Goal: Information Seeking & Learning: Learn about a topic

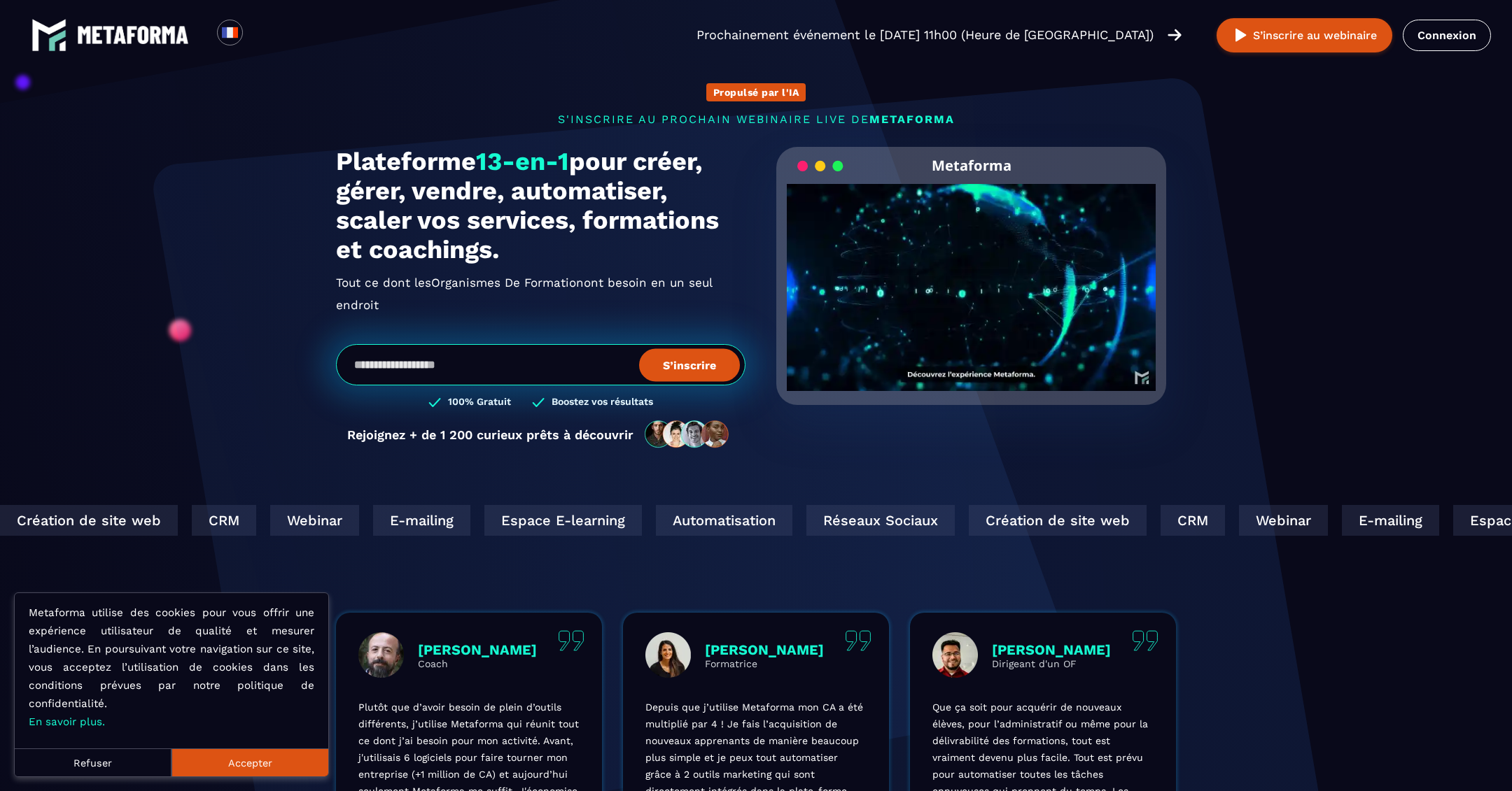
drag, startPoint x: 525, startPoint y: 266, endPoint x: 328, endPoint y: 156, distance: 225.6
click at [328, 156] on div "Propulsé par l'IA s'inscrire au prochain webinaire live de METAFORMA Prochainem…" at bounding box center [756, 259] width 868 height 409
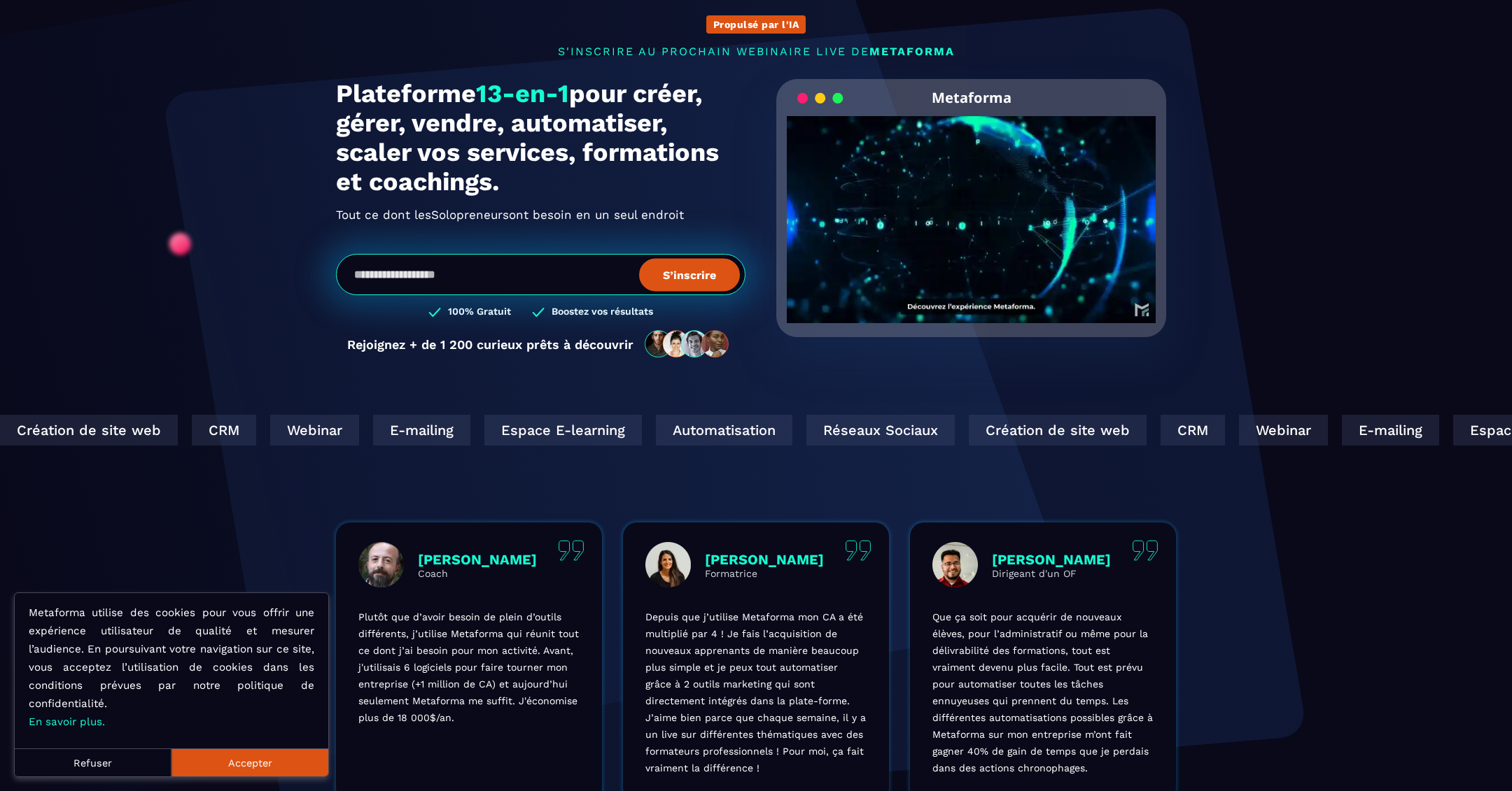
scroll to position [74, 0]
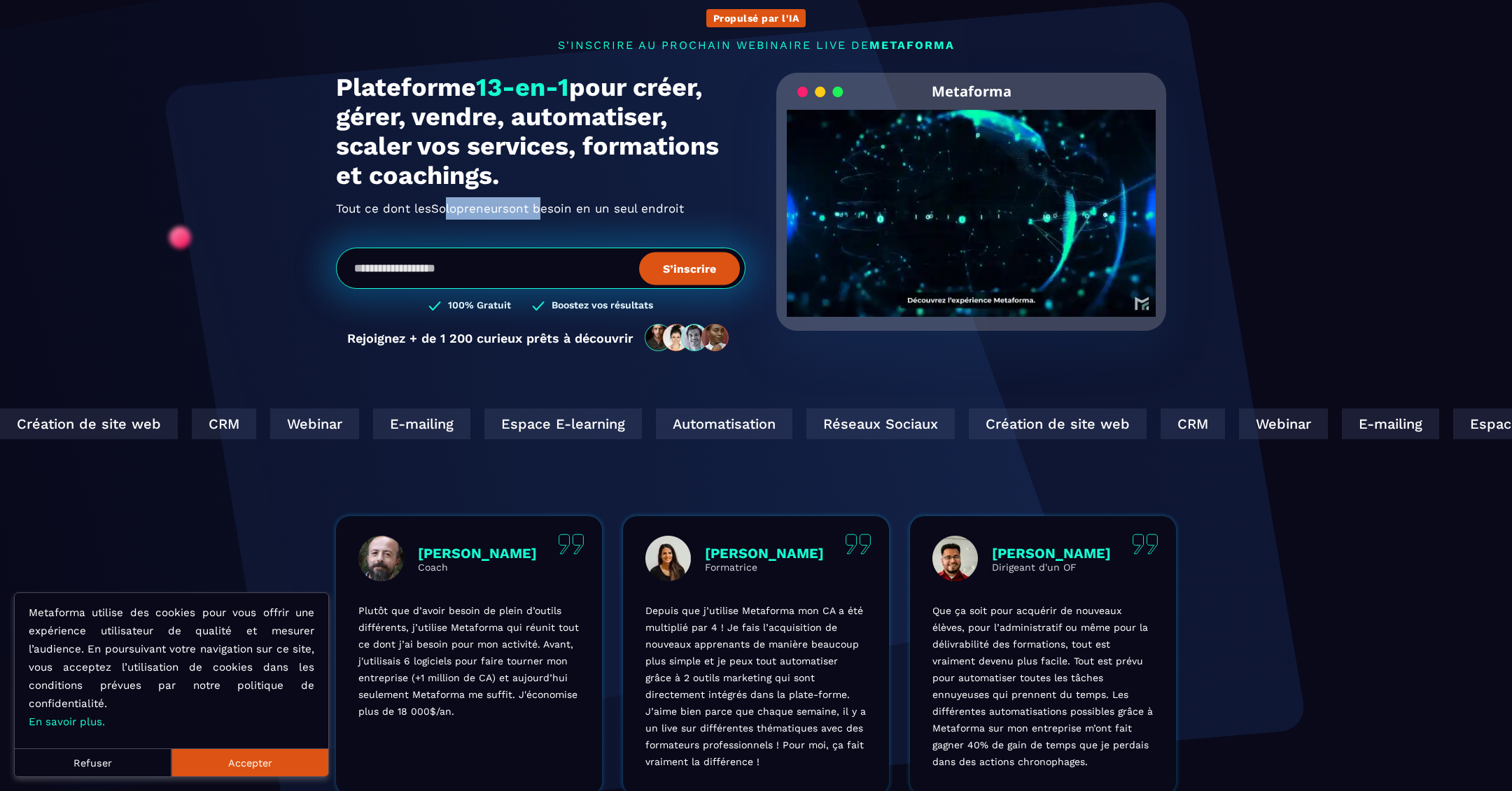
drag, startPoint x: 447, startPoint y: 209, endPoint x: 532, endPoint y: 209, distance: 85.0
click at [532, 209] on h2 "Tout ce dont les Solopreneurs Thérapeutes ont besoin en un seul endroit" at bounding box center [541, 208] width 410 height 23
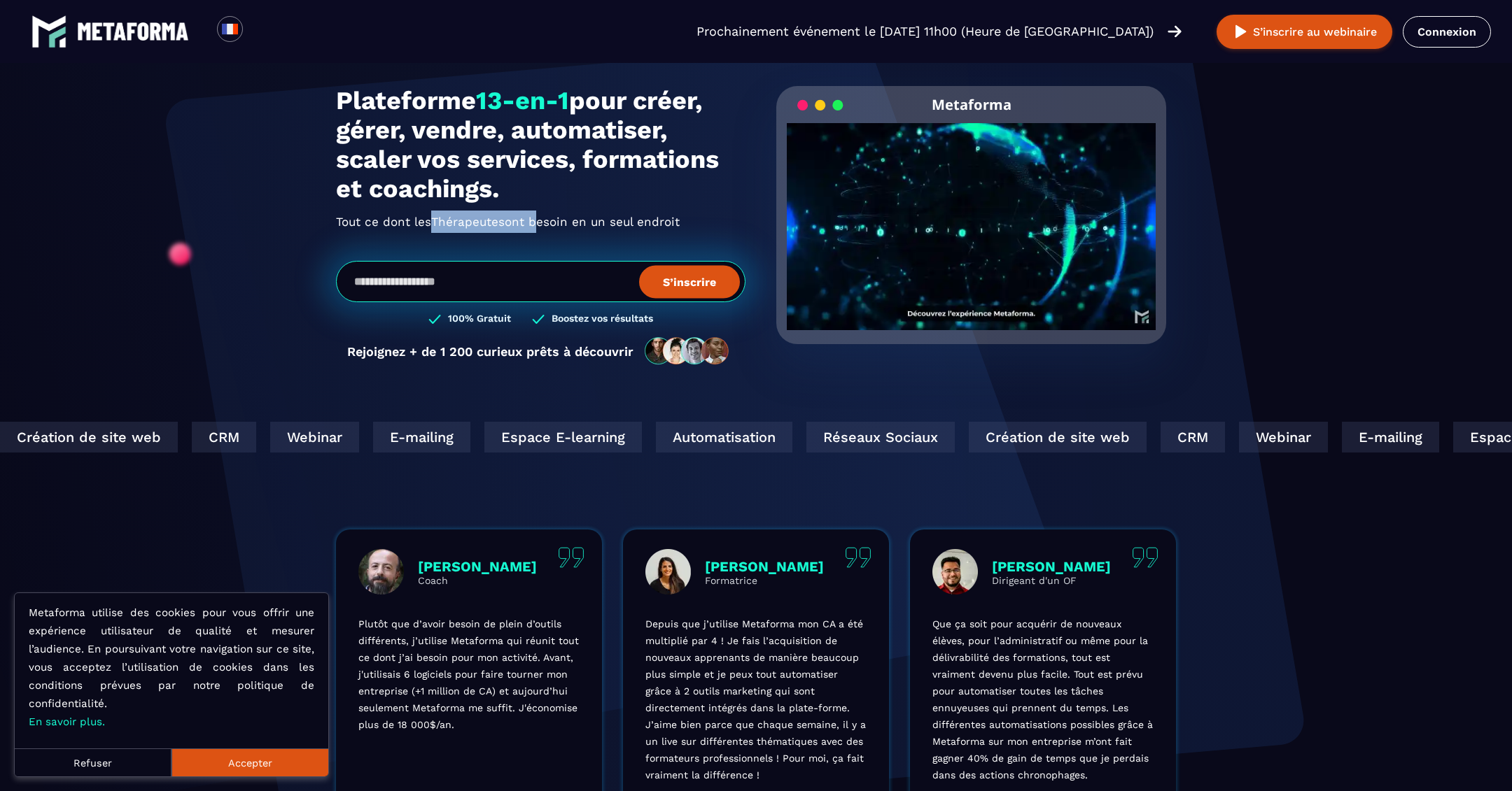
scroll to position [61, 0]
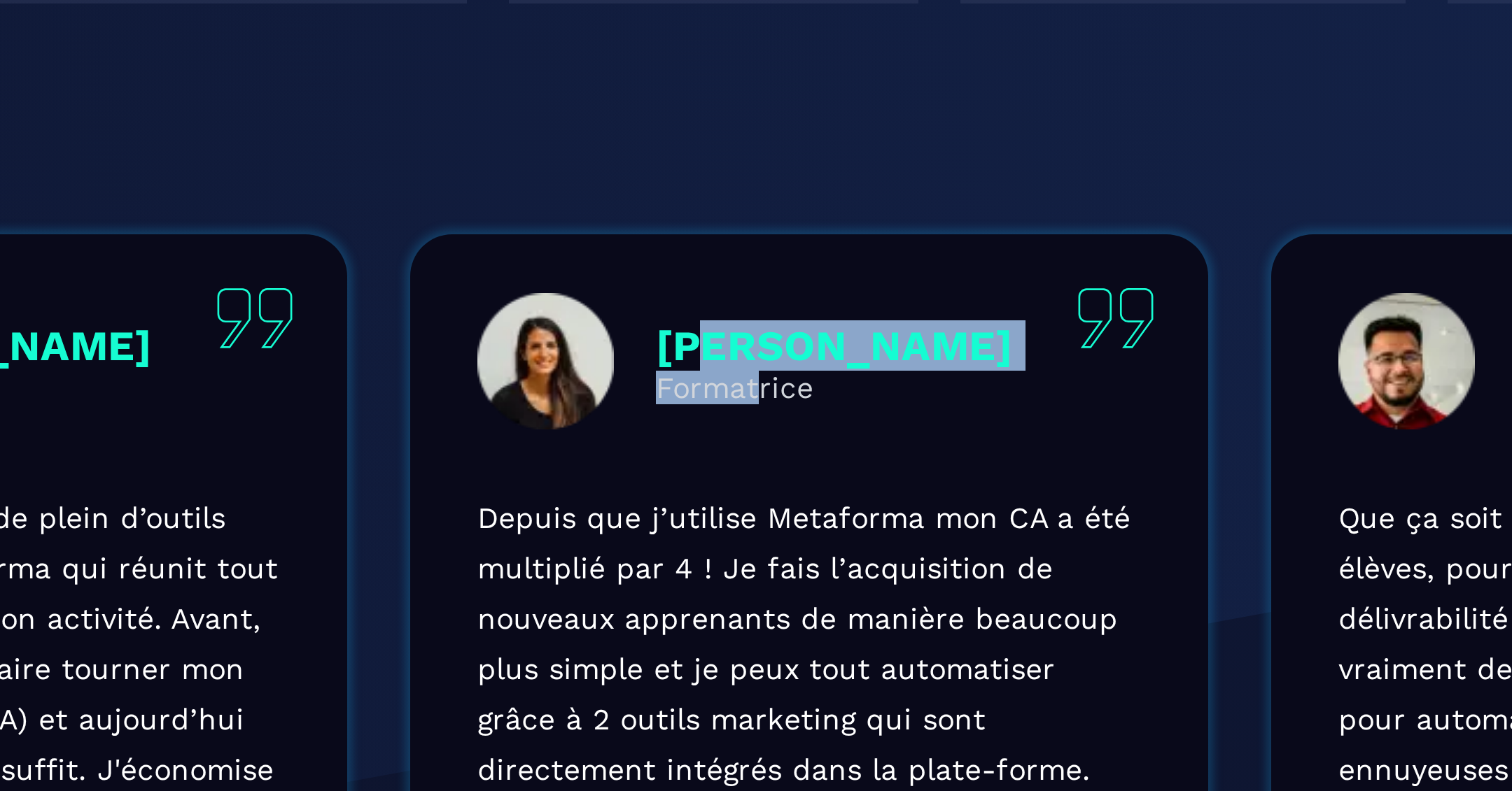
drag, startPoint x: 718, startPoint y: 566, endPoint x: 737, endPoint y: 584, distance: 26.2
click at [737, 584] on div "[PERSON_NAME]" at bounding box center [764, 571] width 119 height 28
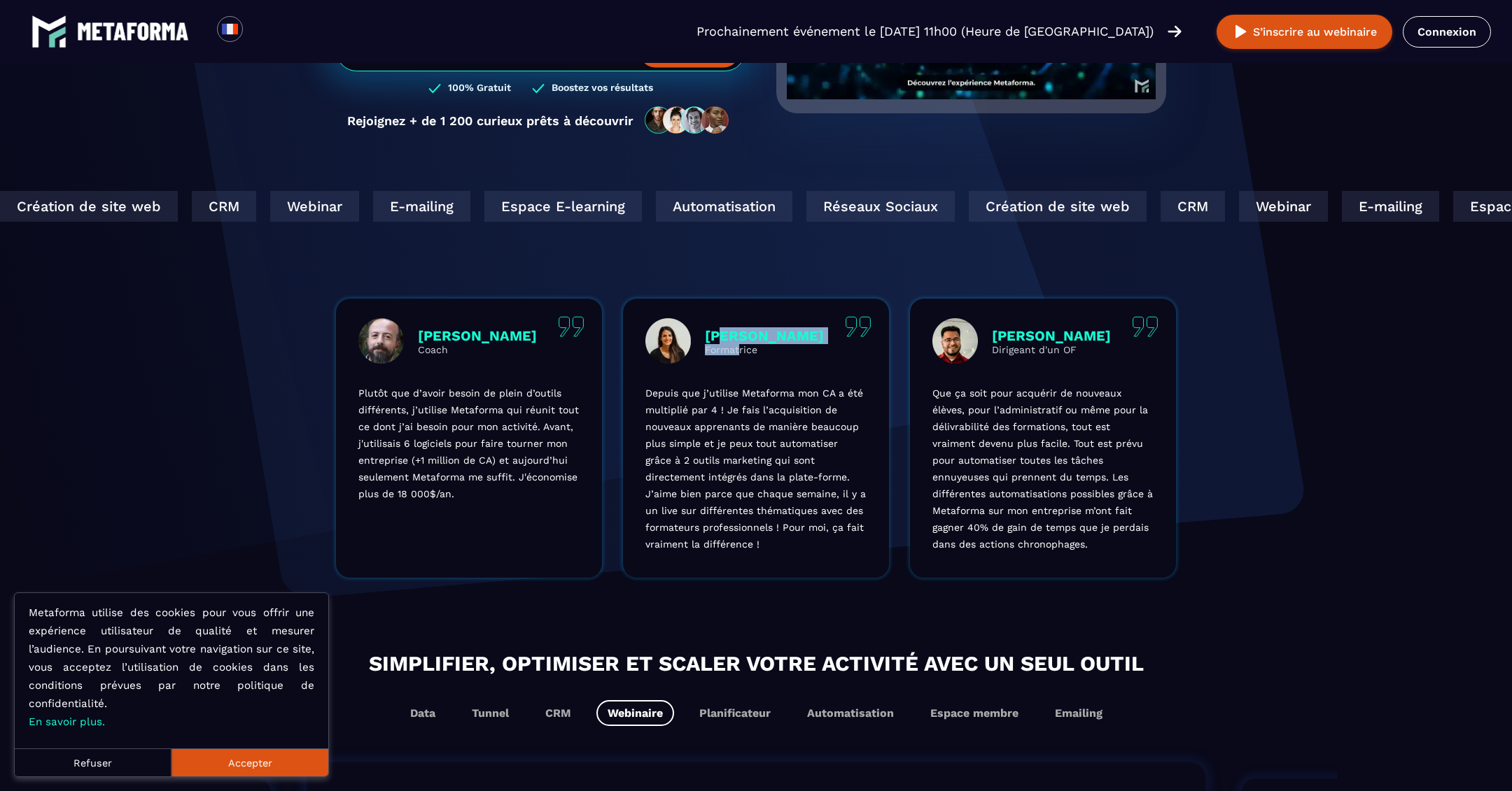
scroll to position [441, 0]
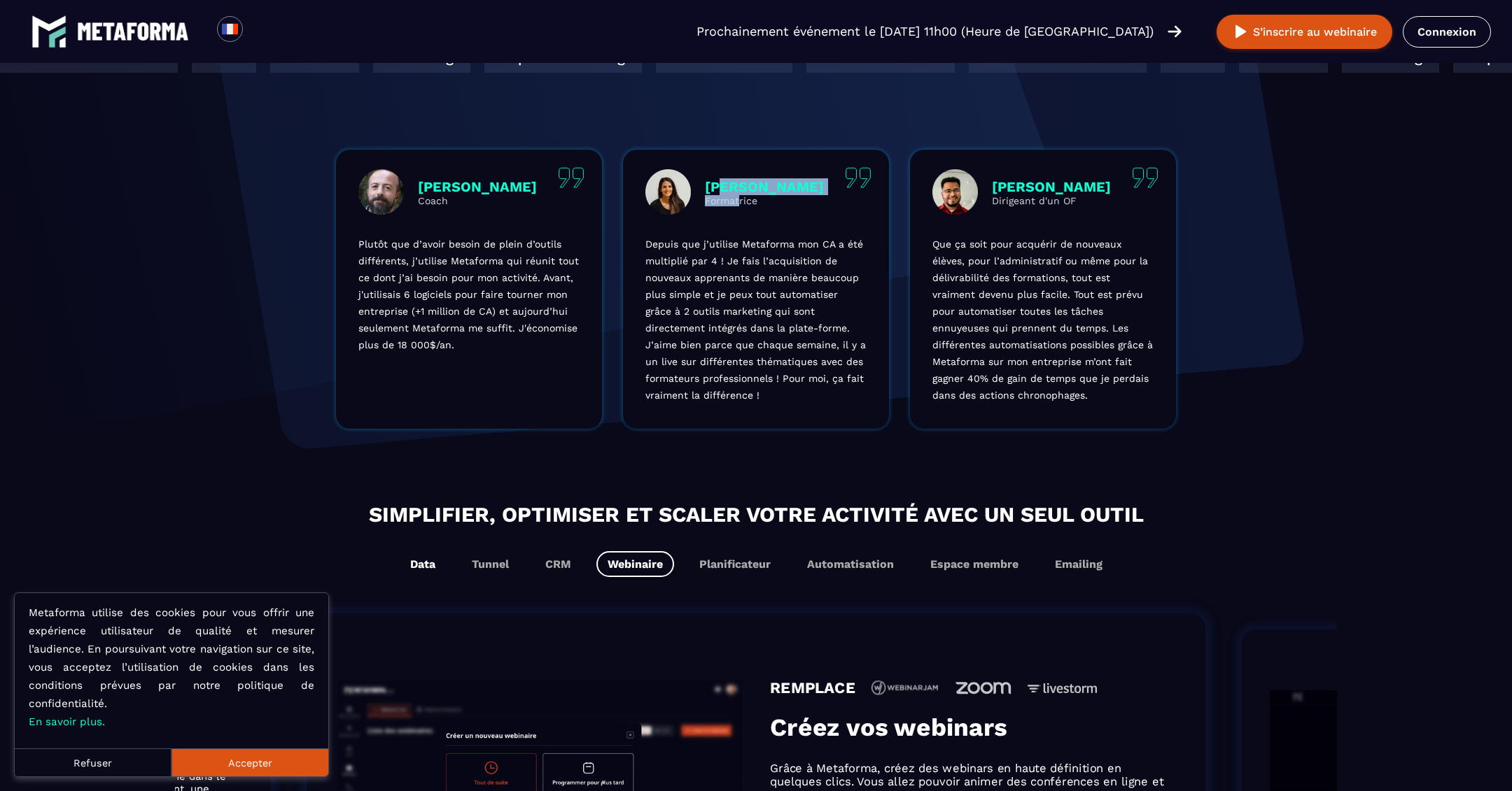
click at [421, 571] on button "Data" at bounding box center [422, 564] width 48 height 26
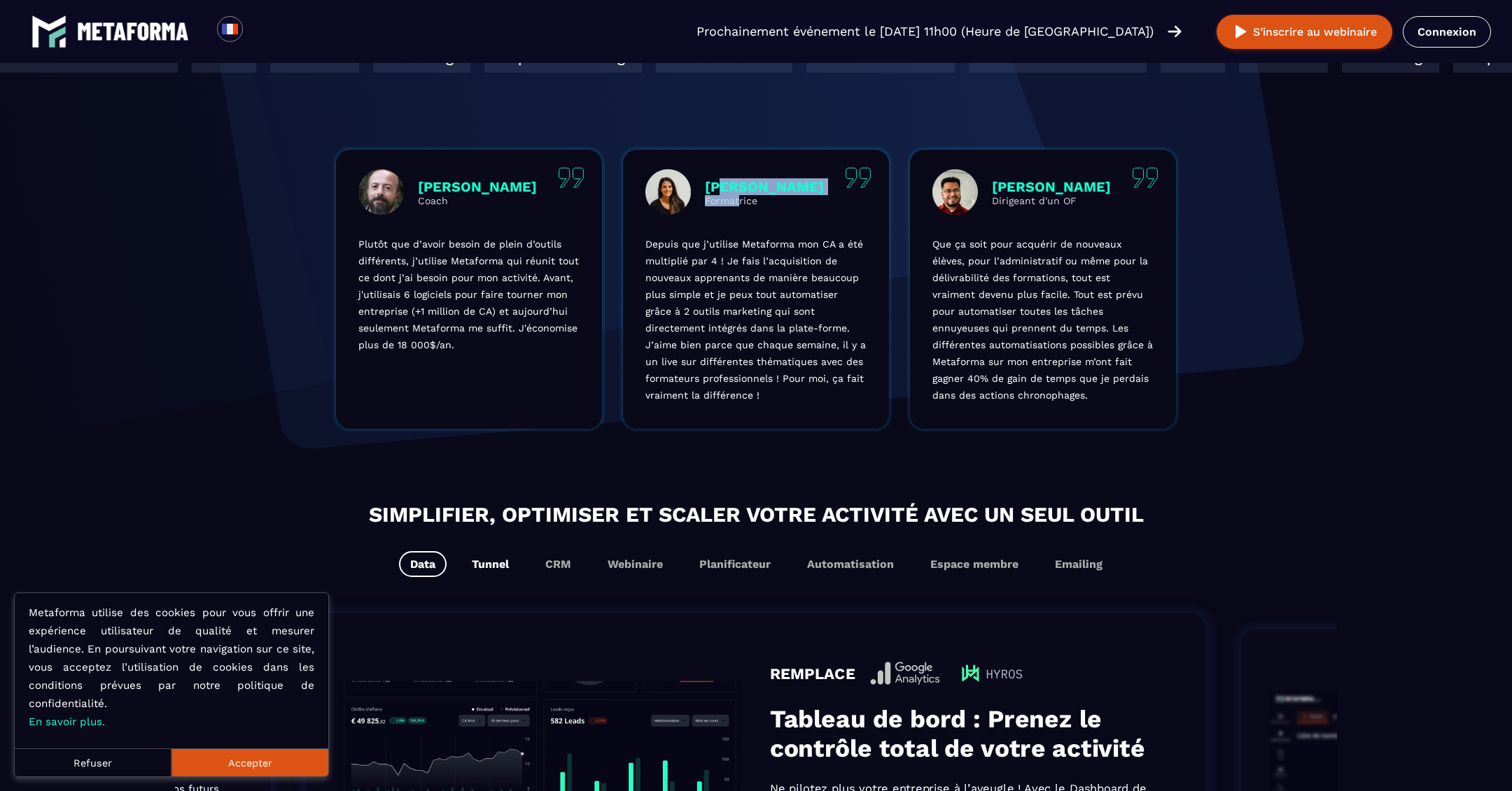
click at [496, 571] on button "Tunnel" at bounding box center [490, 564] width 60 height 26
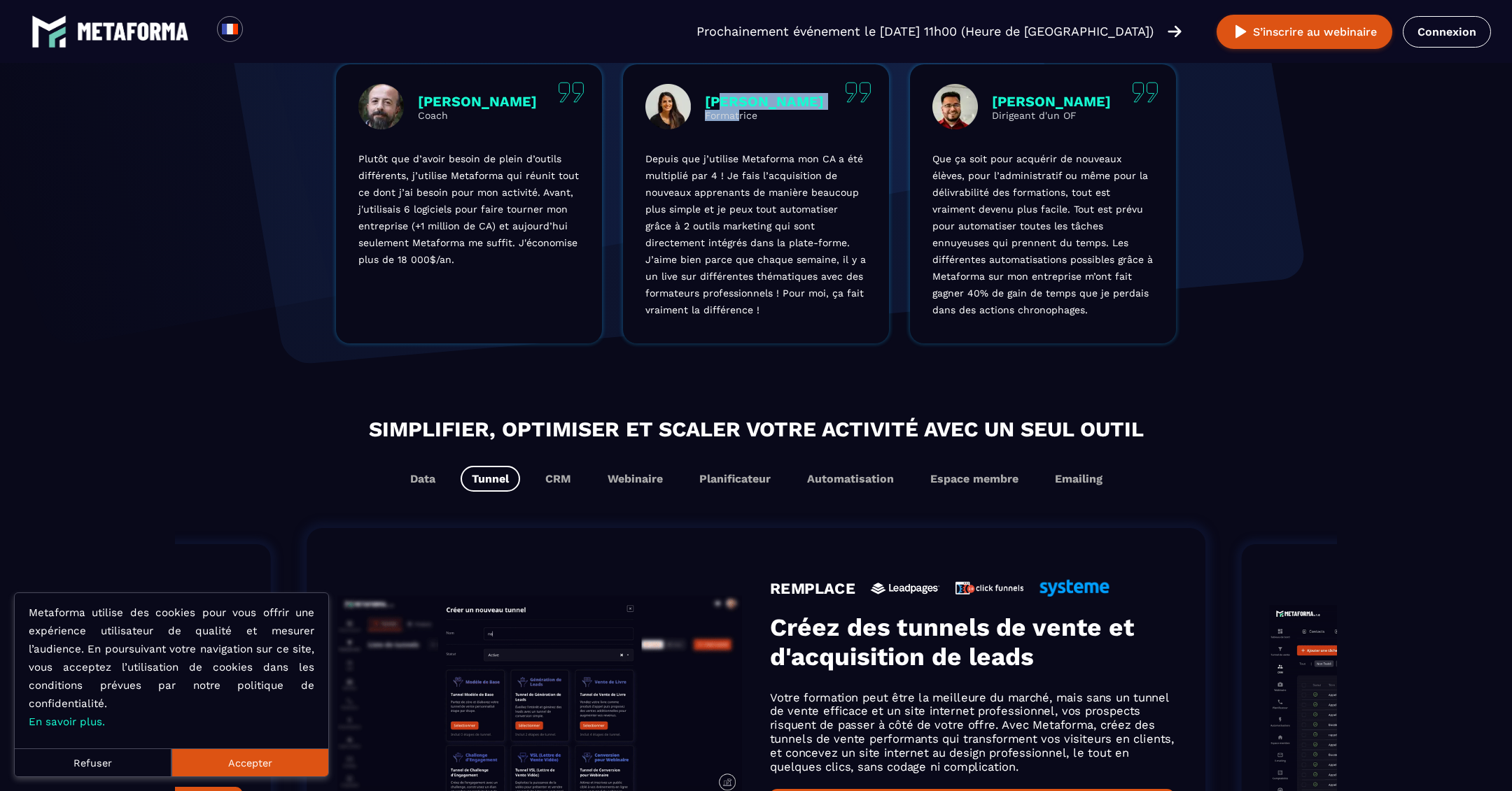
scroll to position [528, 0]
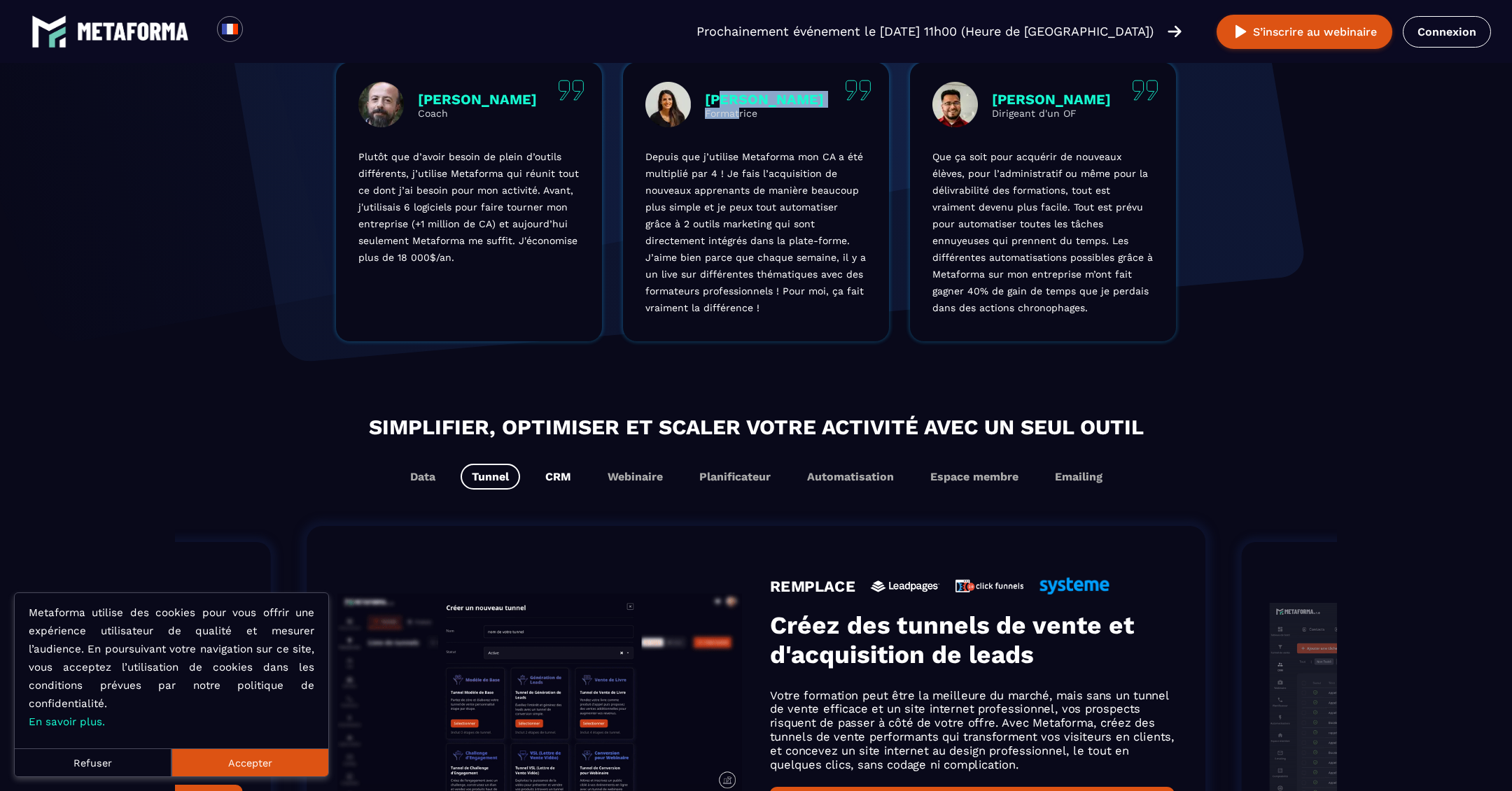
click at [562, 487] on button "CRM" at bounding box center [558, 476] width 48 height 26
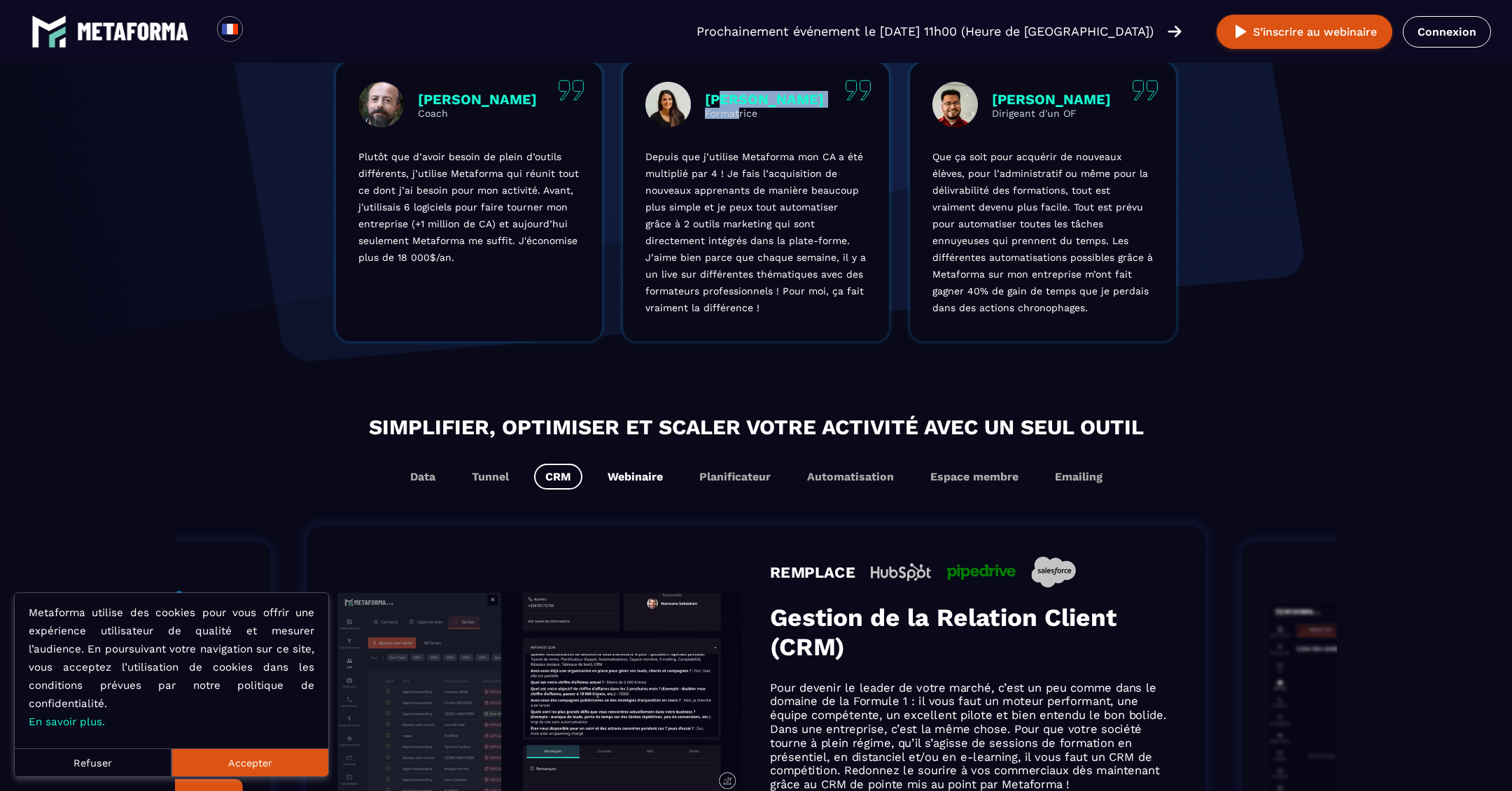
click at [619, 478] on button "Webinaire" at bounding box center [635, 476] width 78 height 26
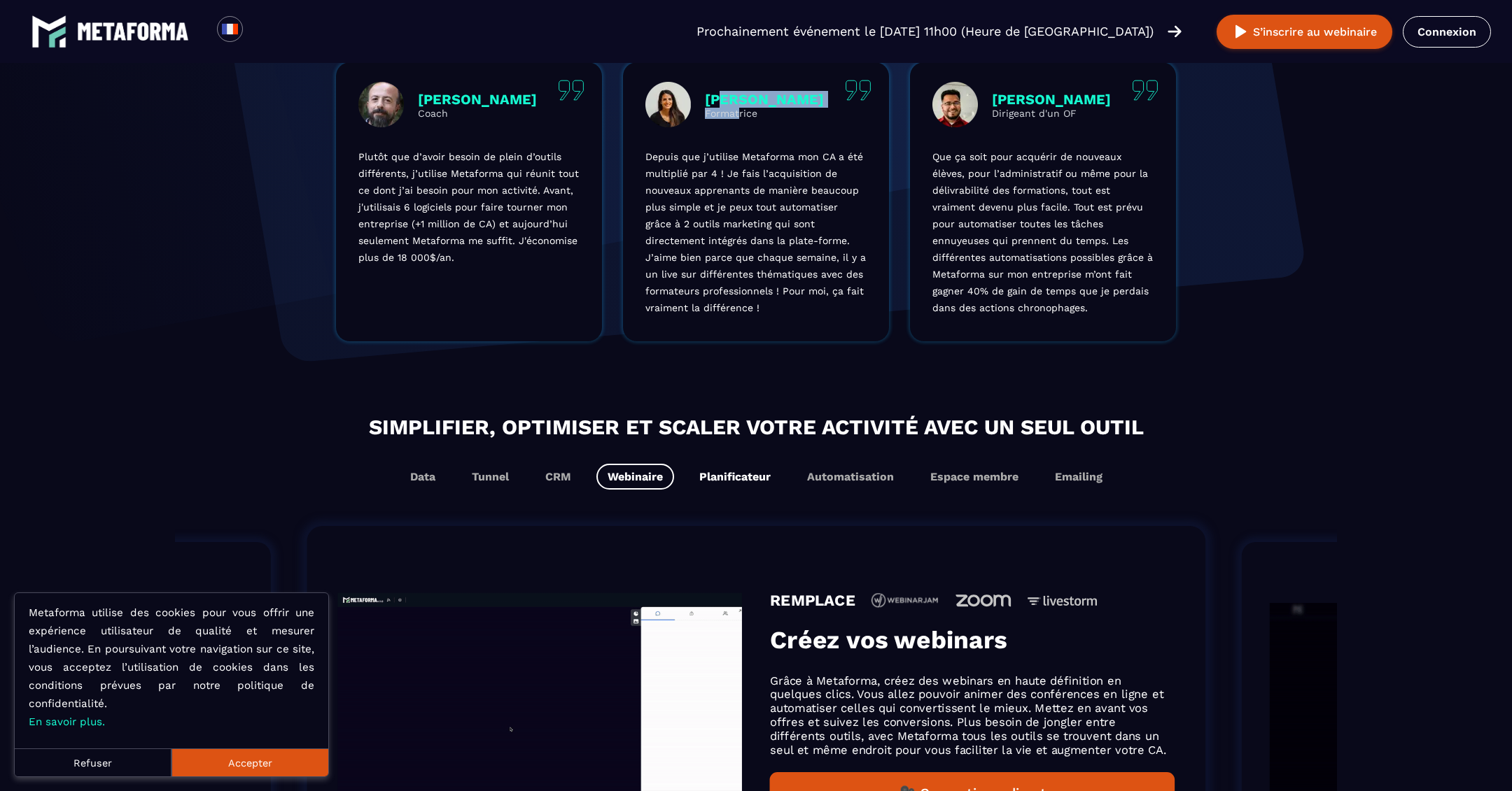
click at [772, 478] on button "Planificateur" at bounding box center [735, 476] width 94 height 26
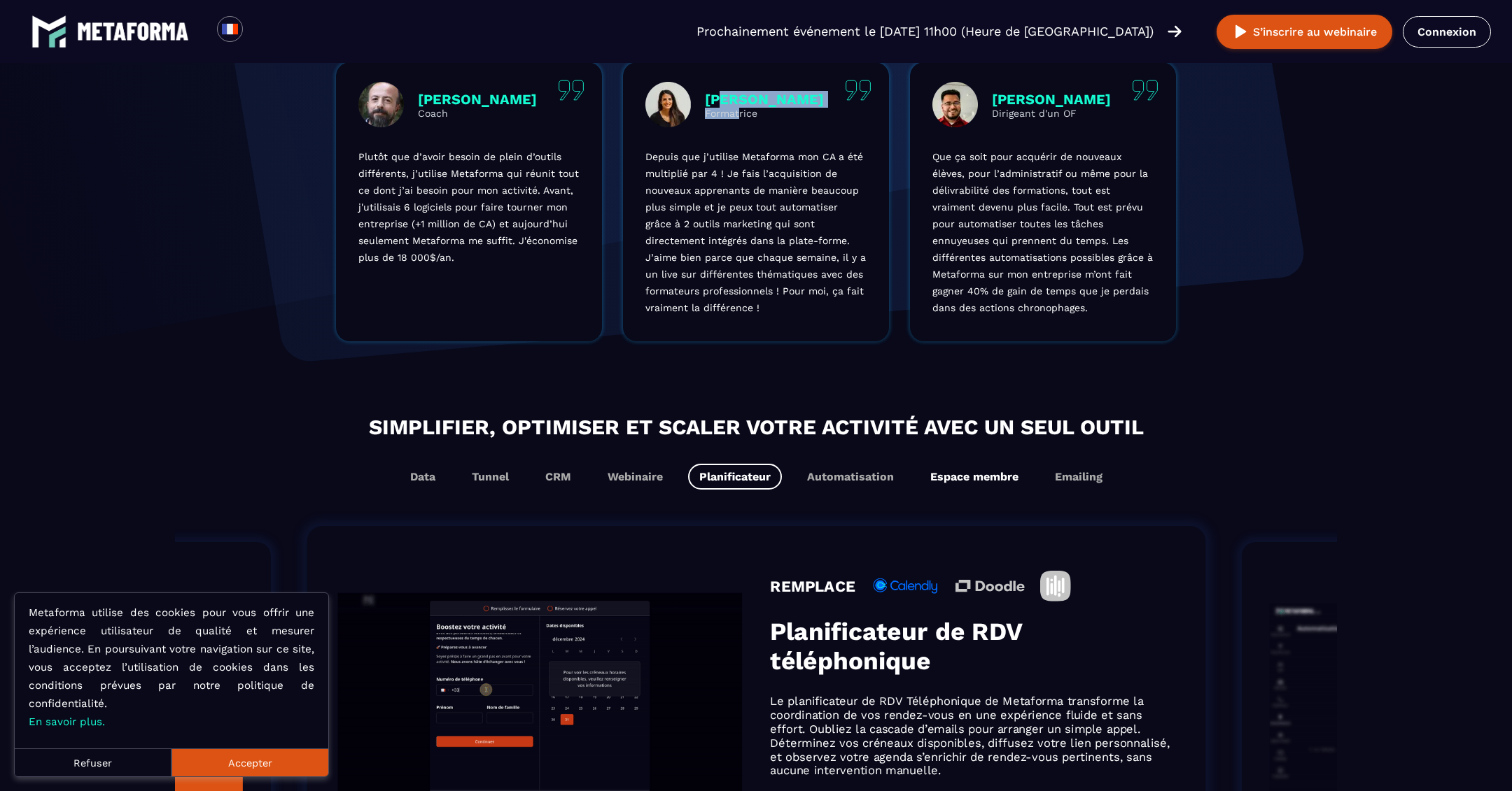
click at [947, 466] on button "Espace membre" at bounding box center [974, 476] width 110 height 26
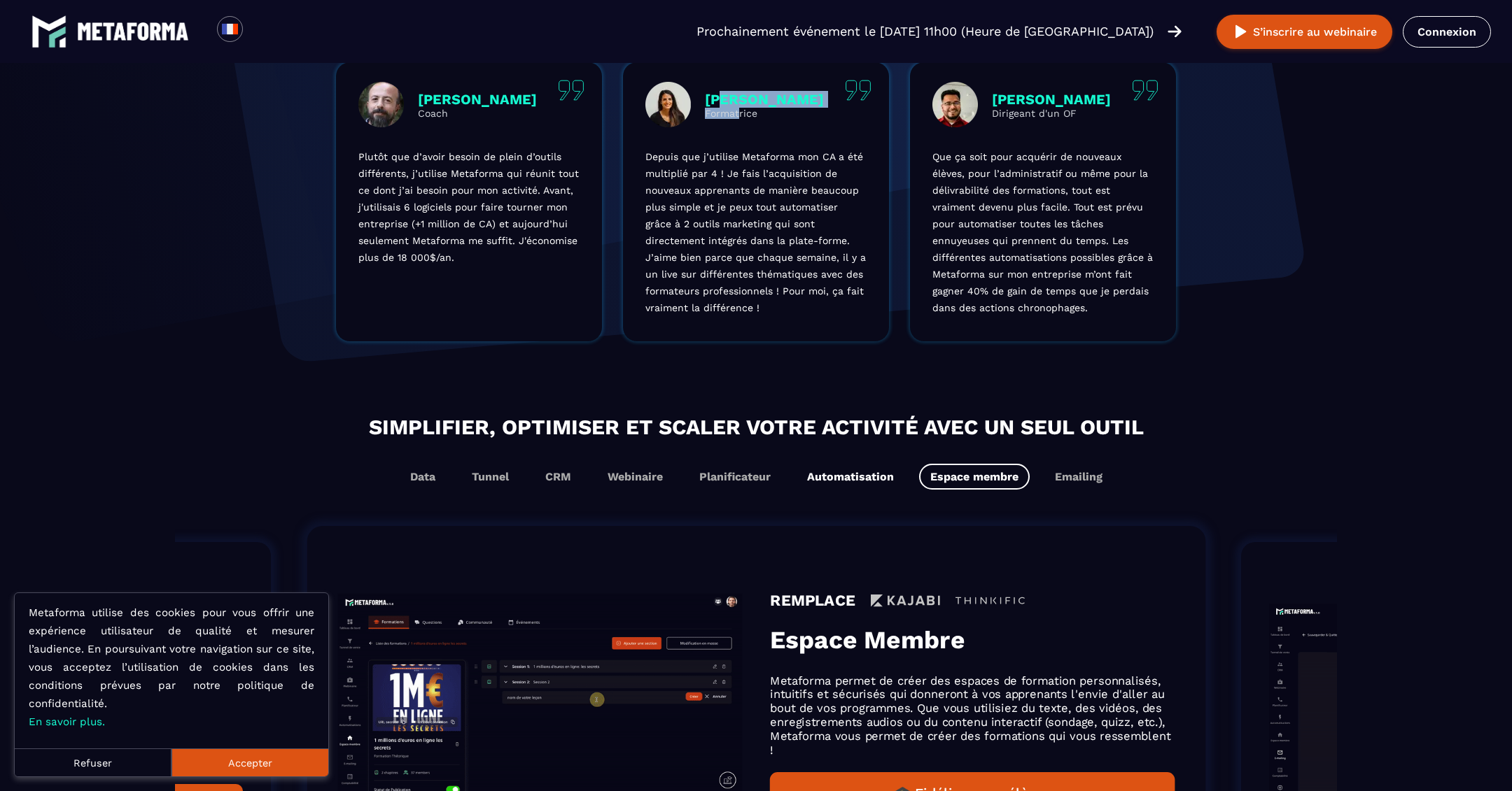
click at [825, 471] on button "Automatisation" at bounding box center [850, 476] width 109 height 26
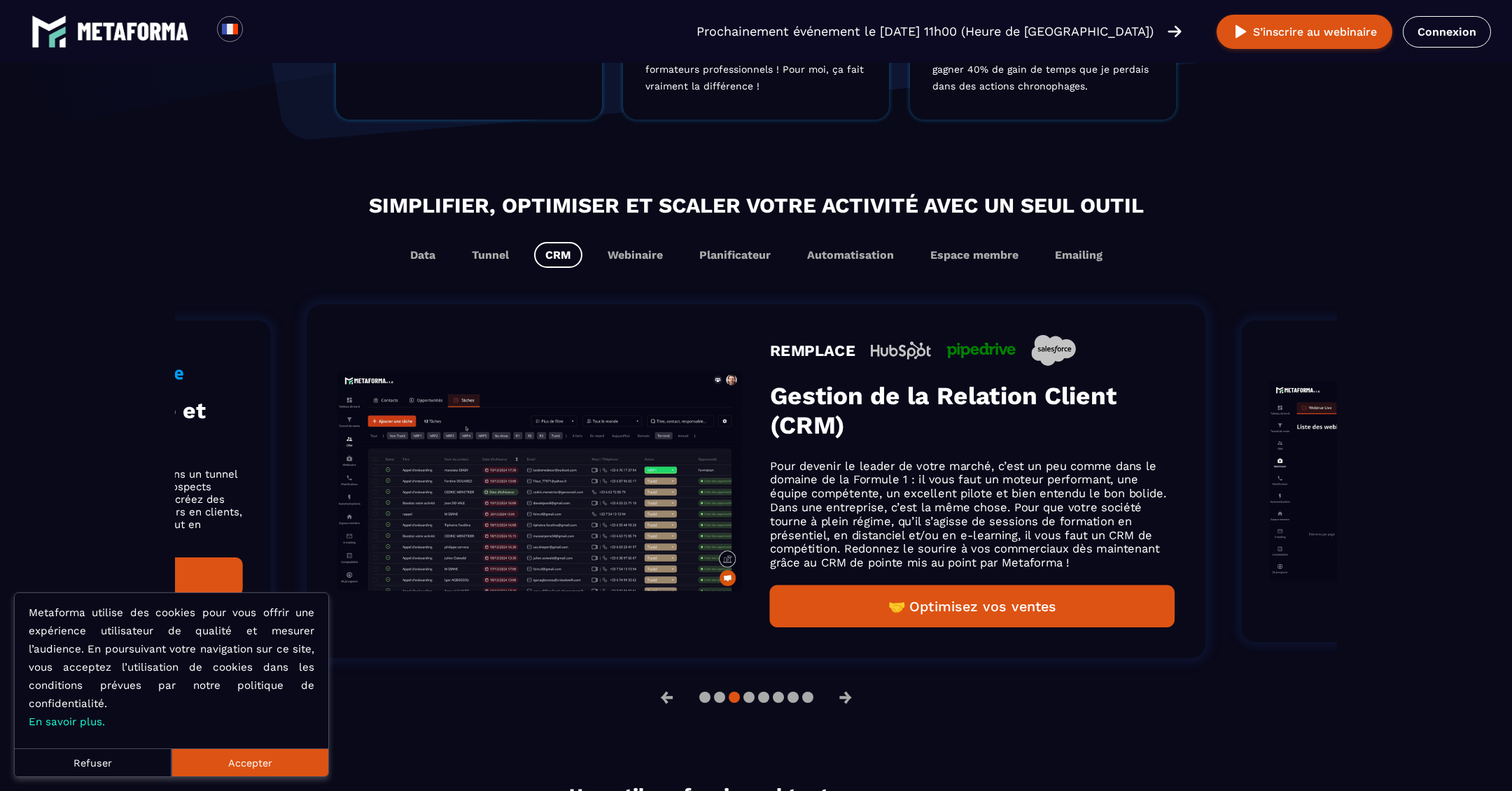
scroll to position [0, 0]
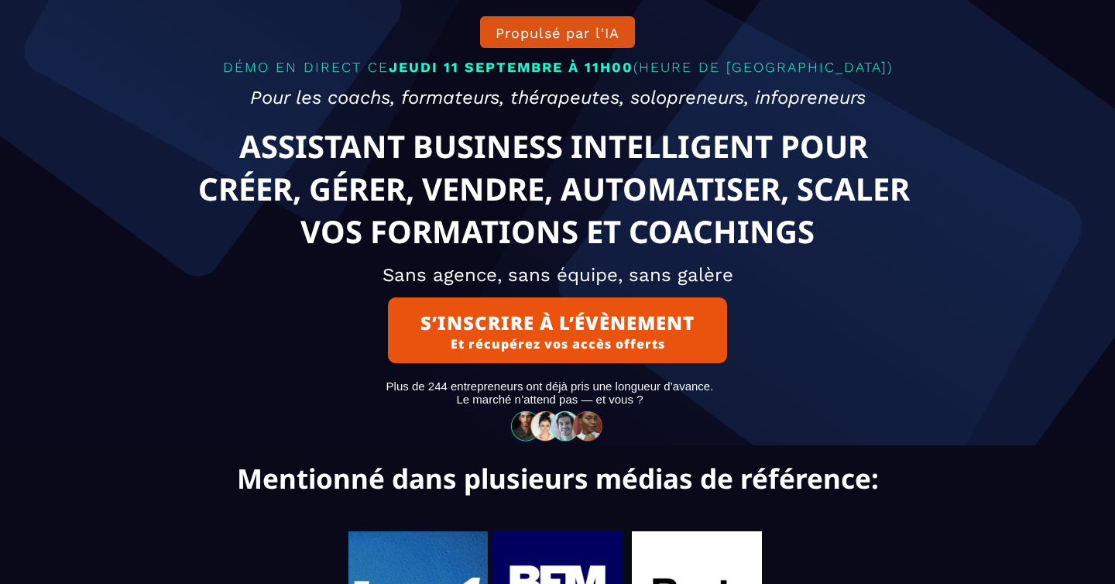
scroll to position [23, 0]
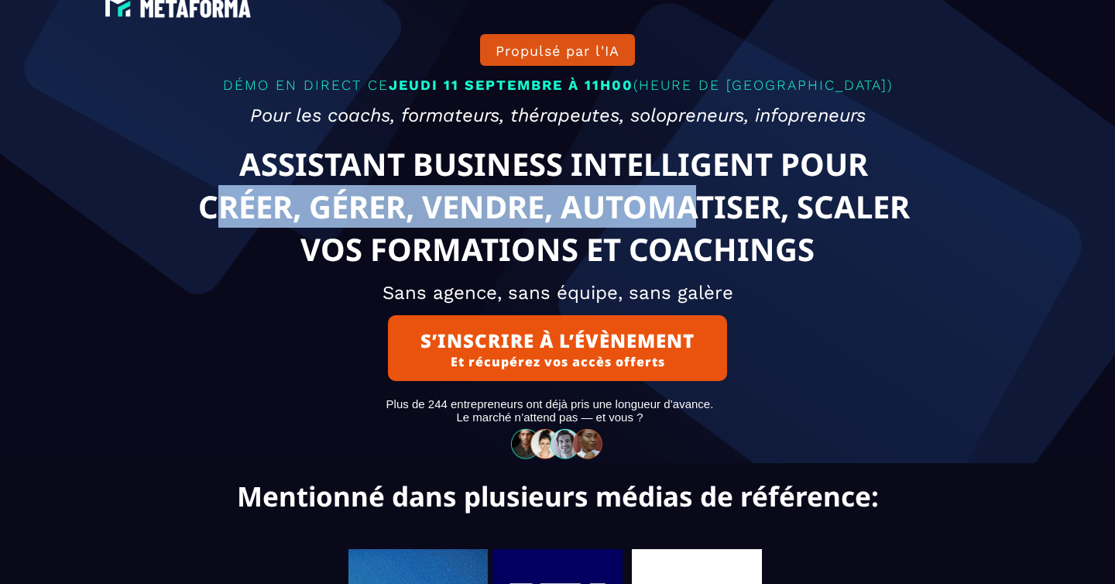
drag, startPoint x: 218, startPoint y: 220, endPoint x: 702, endPoint y: 225, distance: 484.6
click at [702, 225] on text "ASSISTANT BUSINESS INTELLIGENT POUR CRÉER, GÉRER, VENDRE, AUTOMATISER, SCALER V…" at bounding box center [557, 206] width 823 height 135
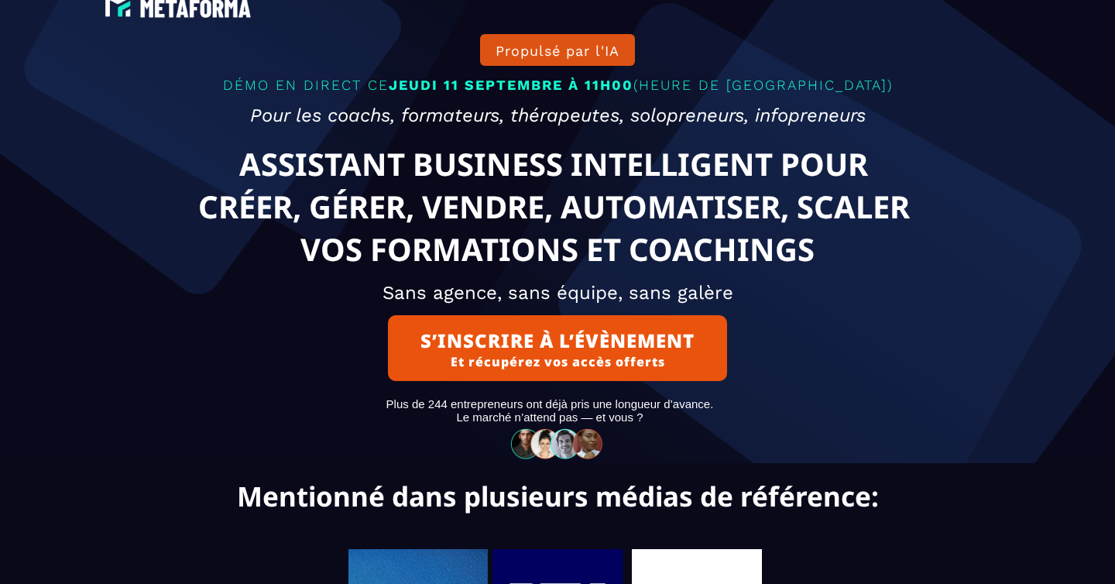
click at [336, 156] on text "ASSISTANT BUSINESS INTELLIGENT POUR CRÉER, GÉRER, VENDRE, AUTOMATISER, SCALER V…" at bounding box center [557, 206] width 823 height 135
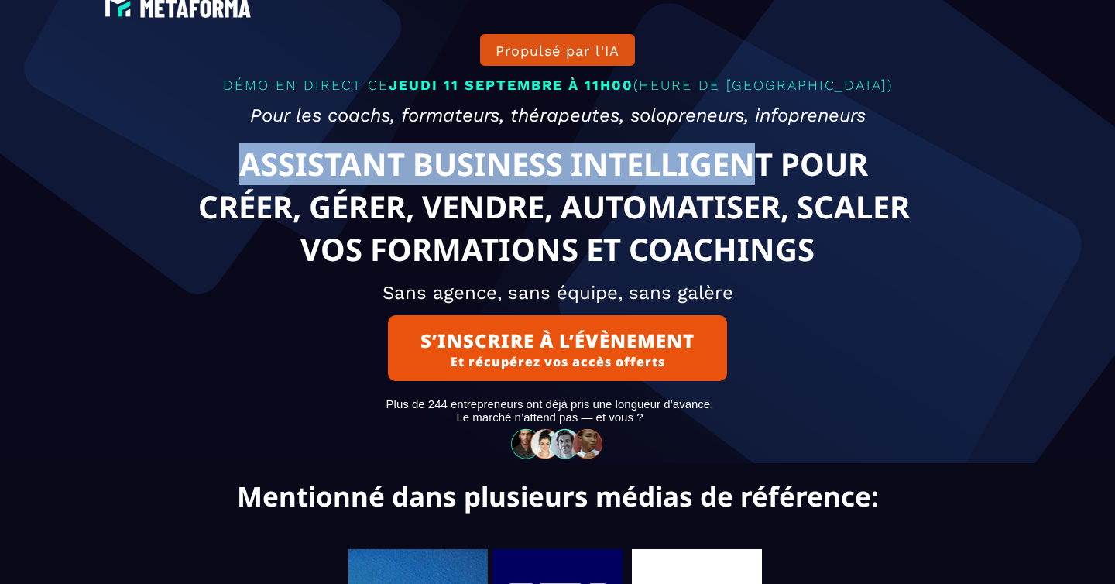
drag, startPoint x: 759, startPoint y: 188, endPoint x: 162, endPoint y: 187, distance: 596.8
click at [162, 187] on text "ASSISTANT BUSINESS INTELLIGENT POUR CRÉER, GÉRER, VENDRE, AUTOMATISER, SCALER V…" at bounding box center [557, 206] width 823 height 135
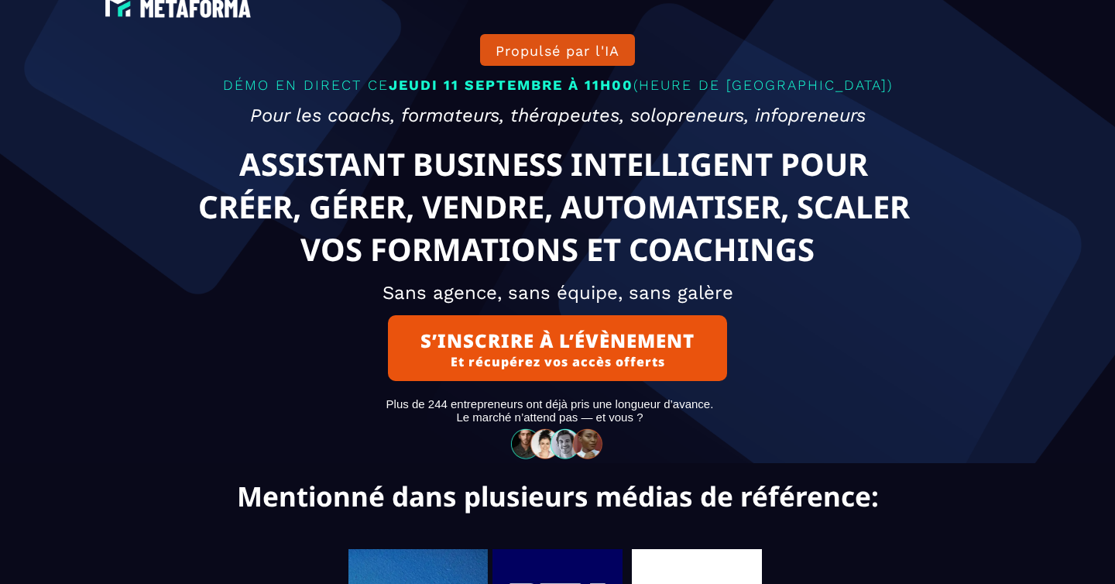
click at [650, 194] on text "ASSISTANT BUSINESS INTELLIGENT POUR CRÉER, GÉRER, VENDRE, AUTOMATISER, SCALER V…" at bounding box center [557, 206] width 823 height 135
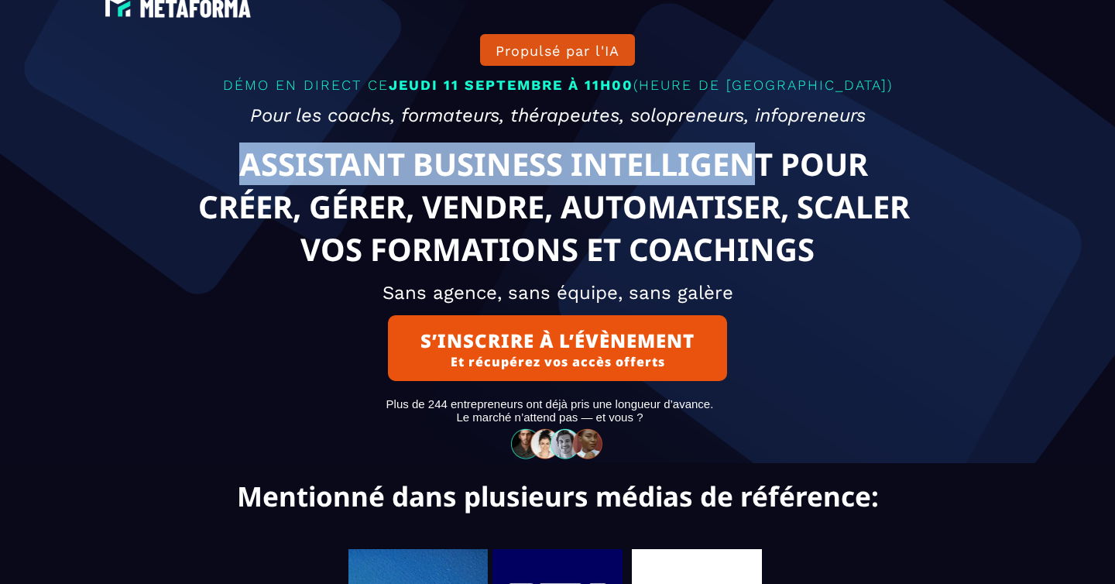
drag, startPoint x: 745, startPoint y: 183, endPoint x: 249, endPoint y: 183, distance: 495.4
click at [249, 183] on text "ASSISTANT BUSINESS INTELLIGENT POUR CRÉER, GÉRER, VENDRE, AUTOMATISER, SCALER V…" at bounding box center [557, 206] width 823 height 135
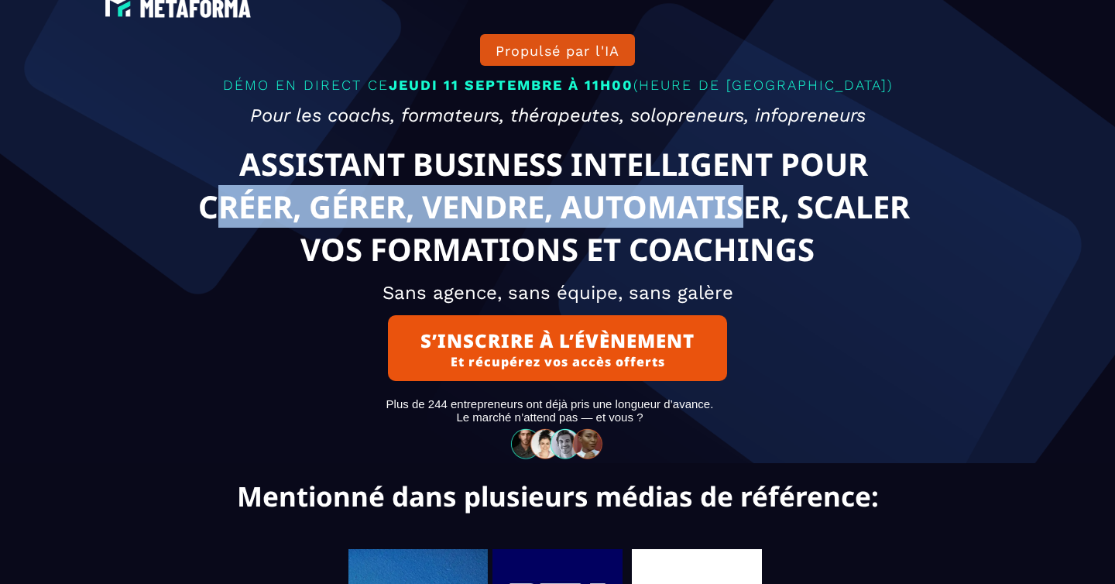
drag, startPoint x: 215, startPoint y: 209, endPoint x: 741, endPoint y: 209, distance: 525.6
click at [741, 209] on text "ASSISTANT BUSINESS INTELLIGENT POUR CRÉER, GÉRER, VENDRE, AUTOMATISER, SCALER V…" at bounding box center [557, 206] width 823 height 135
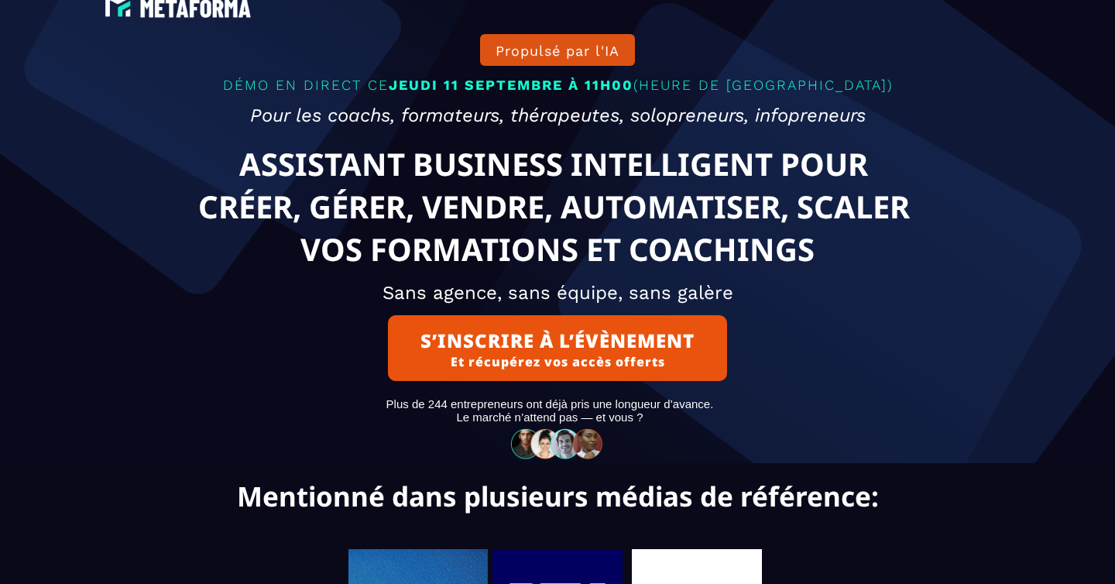
click at [765, 209] on text "ASSISTANT BUSINESS INTELLIGENT POUR CRÉER, GÉRER, VENDRE, AUTOMATISER, SCALER V…" at bounding box center [557, 206] width 823 height 135
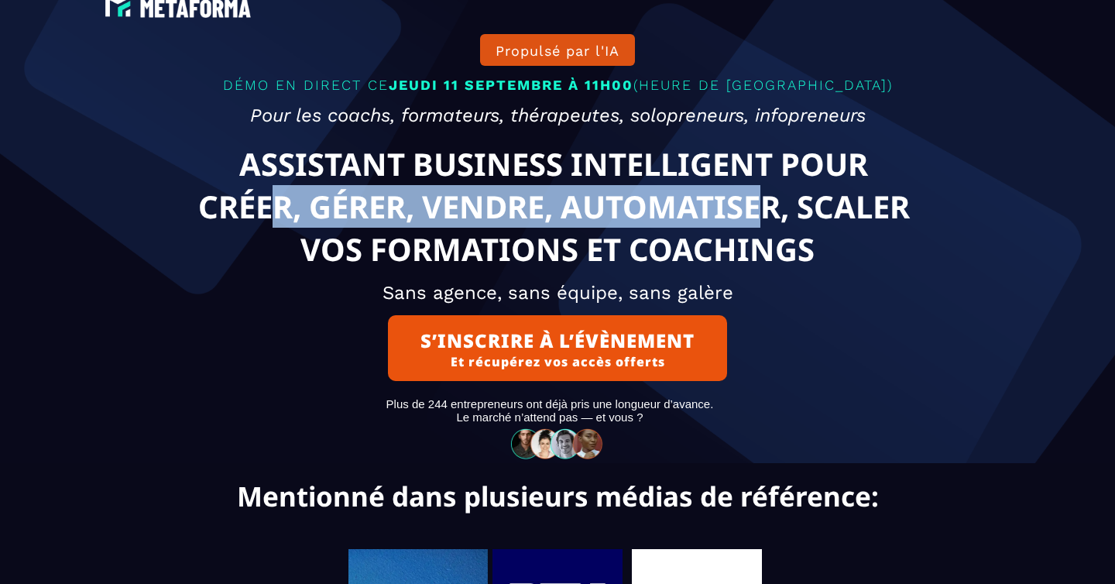
drag, startPoint x: 767, startPoint y: 211, endPoint x: 265, endPoint y: 211, distance: 501.6
click at [265, 211] on text "ASSISTANT BUSINESS INTELLIGENT POUR CRÉER, GÉRER, VENDRE, AUTOMATISER, SCALER V…" at bounding box center [557, 206] width 823 height 135
click at [728, 230] on text "ASSISTANT BUSINESS INTELLIGENT POUR CRÉER, GÉRER, VENDRE, AUTOMATISER, SCALER V…" at bounding box center [557, 206] width 823 height 135
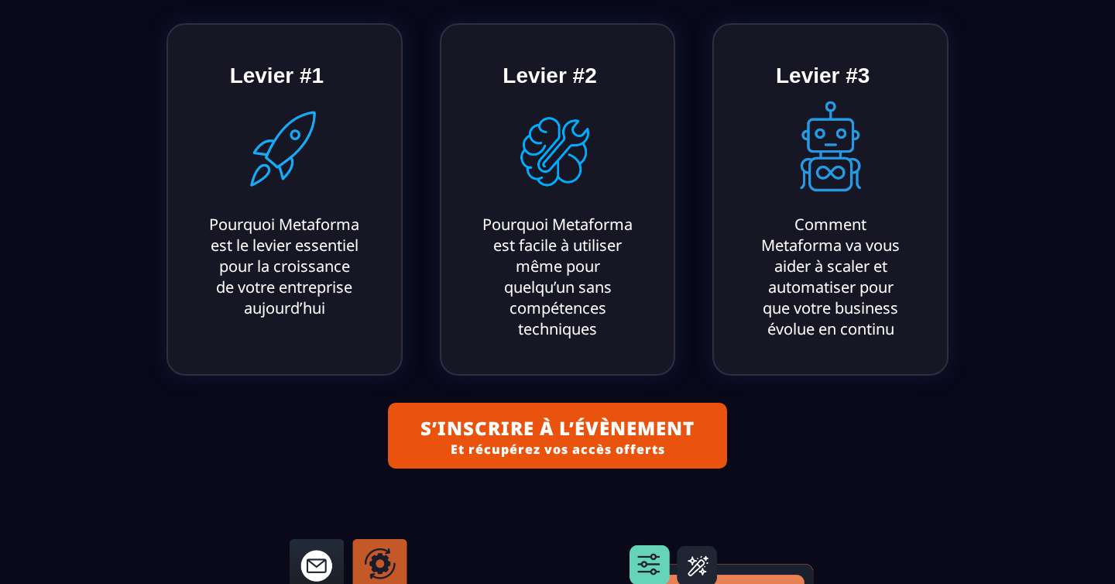
scroll to position [710, 0]
